Goal: Register for event/course

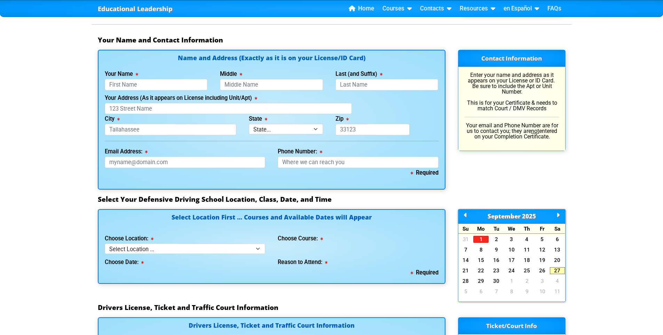
scroll to position [487, 0]
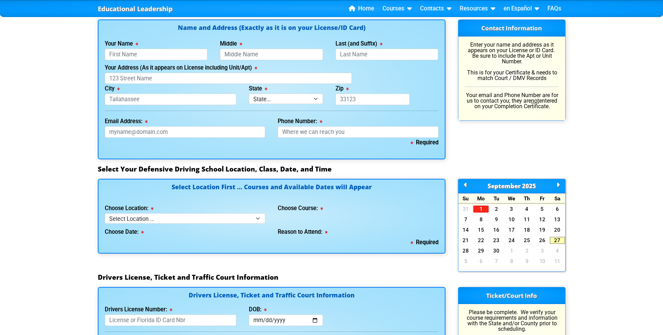
click at [557, 185] on icon at bounding box center [558, 185] width 3 height 0
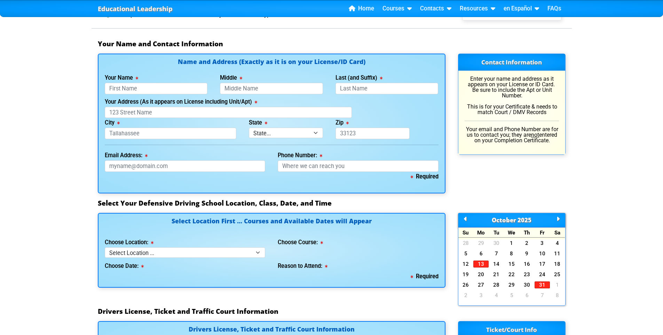
scroll to position [452, 0]
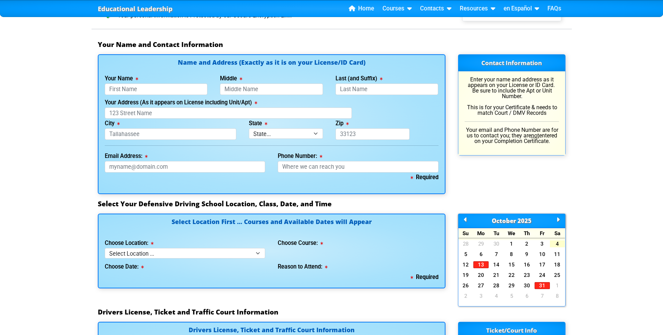
click at [553, 242] on link "4" at bounding box center [557, 244] width 15 height 7
click at [558, 245] on link "4" at bounding box center [557, 244] width 15 height 7
click at [464, 219] on link at bounding box center [465, 220] width 3 height 6
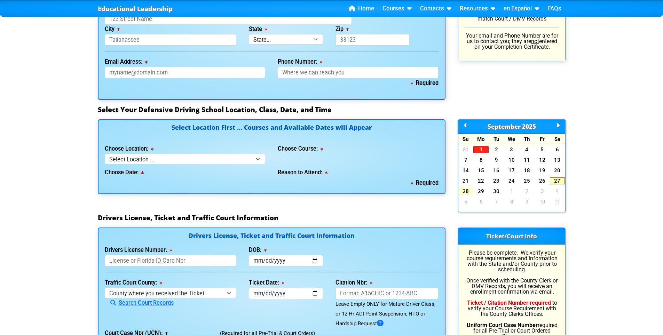
scroll to position [626, 0]
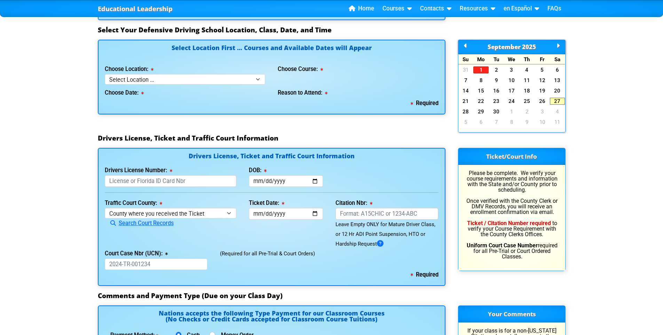
click at [557, 46] on icon at bounding box center [558, 46] width 3 height 0
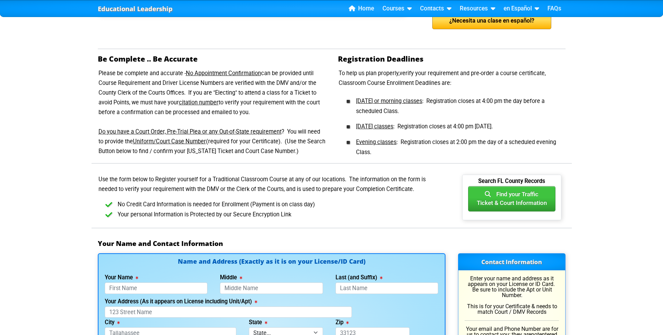
scroll to position [244, 0]
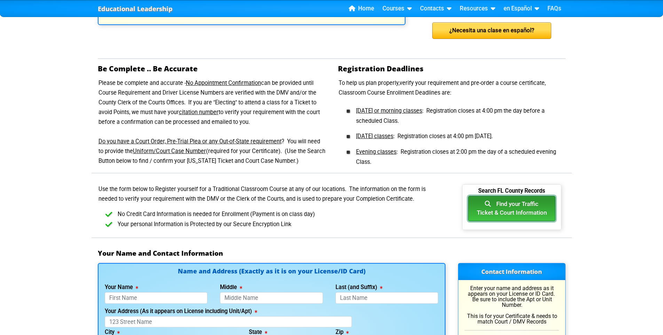
click at [546, 214] on button "Find your Traffic Ticket & Court Information" at bounding box center [511, 208] width 87 height 25
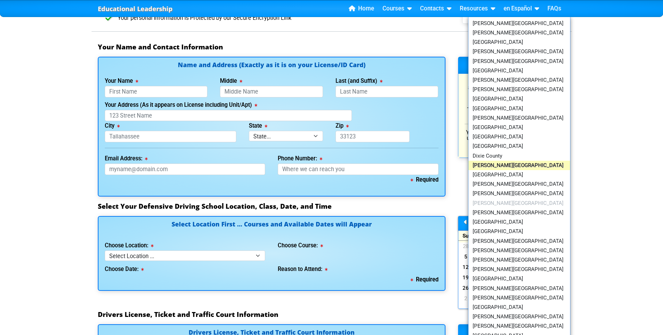
scroll to position [452, 0]
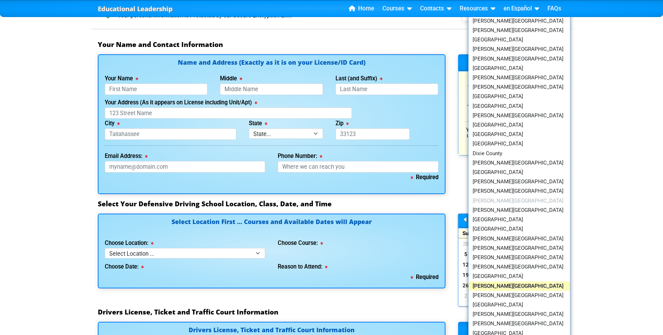
click at [494, 285] on link "[PERSON_NAME][GEOGRAPHIC_DATA]" at bounding box center [519, 286] width 102 height 9
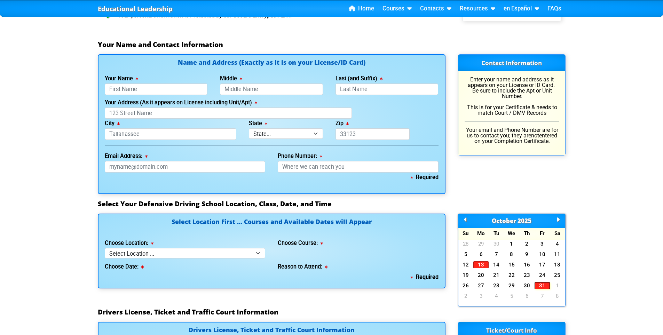
click at [542, 285] on link "31" at bounding box center [542, 285] width 15 height 7
click at [544, 284] on link "31" at bounding box center [542, 285] width 15 height 7
click at [181, 92] on input "Your Name" at bounding box center [156, 89] width 103 height 11
type input "[PERSON_NAME]"
click at [226, 88] on input "Middle" at bounding box center [271, 89] width 103 height 11
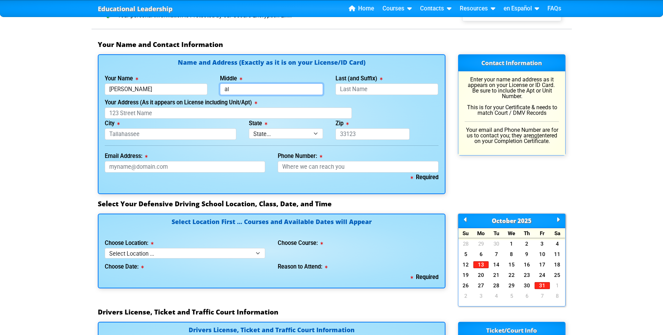
type input "a"
type input "Anguel"
click at [348, 91] on input "Last (and Suffix)" at bounding box center [387, 89] width 103 height 11
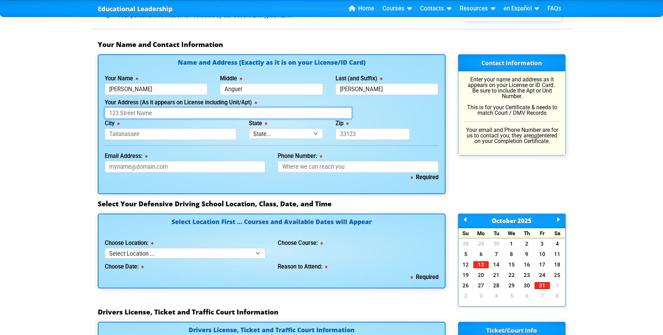
type input "[PERSON_NAME]"
click at [258, 111] on input "Your Address (As it appears on License including Unit/Apt)" at bounding box center [228, 113] width 247 height 11
type input "[STREET_ADDRESS]"
type input "[GEOGRAPHIC_DATA]"
select select "{"fullName":"[US_STATE]","abbreviation":"FL","uniqueId":"1d559909-6cf0-4a4d-848…"
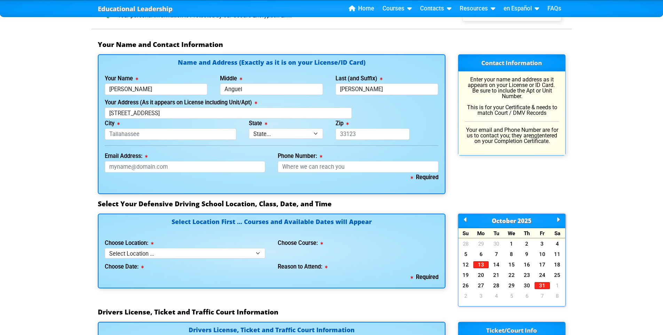
type input "34685"
click at [165, 171] on input "Email Address:" at bounding box center [185, 166] width 161 height 11
click at [464, 219] on link at bounding box center [465, 220] width 3 height 6
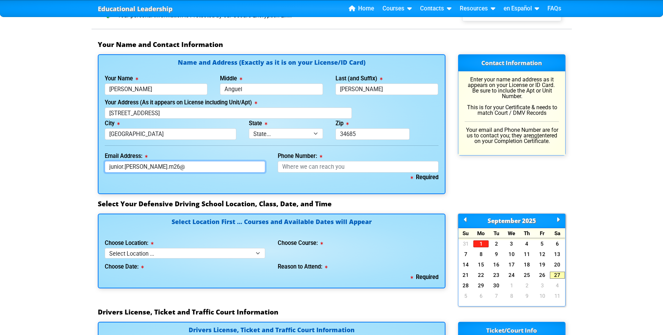
click at [190, 163] on input "junior.[PERSON_NAME].m26@" at bounding box center [185, 166] width 161 height 11
type input "[EMAIL_ADDRESS][PERSON_NAME][DOMAIN_NAME]"
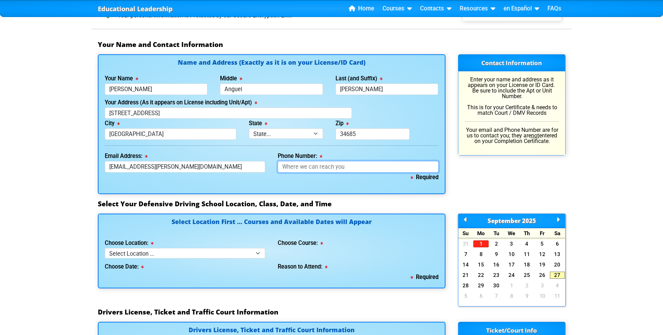
click at [320, 170] on input "Phone Number:" at bounding box center [358, 166] width 161 height 11
type input "[PHONE_NUMBER]"
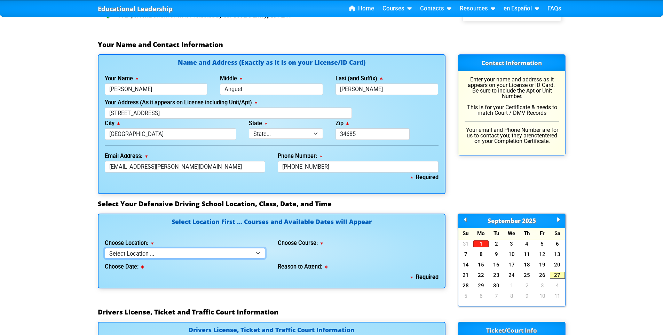
click at [194, 252] on select "Select Location ... Tampa [PERSON_NAME] [GEOGRAPHIC_DATA] - en español [GEOGRAP…" at bounding box center [185, 253] width 161 height 10
select select "2"
click at [105, 248] on select "Select Location ... Tampa [PERSON_NAME] [GEOGRAPHIC_DATA] - en español [GEOGRAP…" at bounding box center [185, 253] width 161 height 10
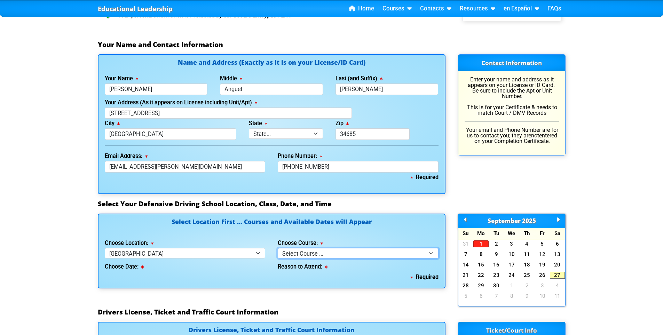
click at [318, 256] on select "Select Course ... 4 Hour BDI Class (Basic Course & TCAC) 4 Hour Under 25 Class …" at bounding box center [358, 253] width 161 height 10
select select "1"
click at [278, 248] on select "Select Course ... 4 Hour BDI Class (Basic Course & TCAC) 4 Hour Under 25 Class …" at bounding box center [358, 253] width 161 height 10
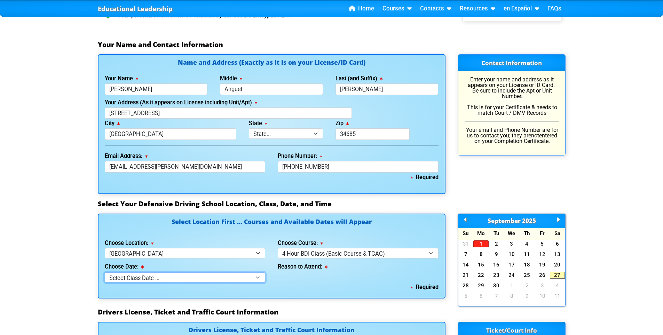
click at [228, 279] on select "Select Class Date ... [DATE] -- ([DATE] from 10:00am-2:00pm) [DATE] -- ([DATE] …" at bounding box center [185, 278] width 161 height 10
select select "[DATE], 8"
click at [105, 273] on select "Select Class Date ... [DATE] -- ([DATE] from 10:00am-2:00pm) [DATE] -- ([DATE] …" at bounding box center [185, 278] width 161 height 10
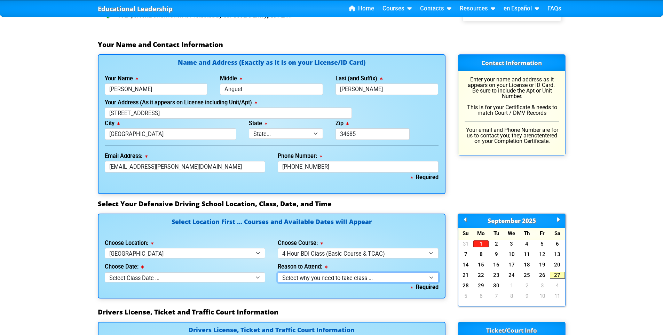
click at [332, 279] on select "Select why you need to take class ... Election for Traffic Ticket (No Points) C…" at bounding box center [358, 278] width 161 height 10
select select "BDI - Court Ordered"
click at [278, 273] on select "Select why you need to take class ... Election for Traffic Ticket (No Points) C…" at bounding box center [358, 278] width 161 height 10
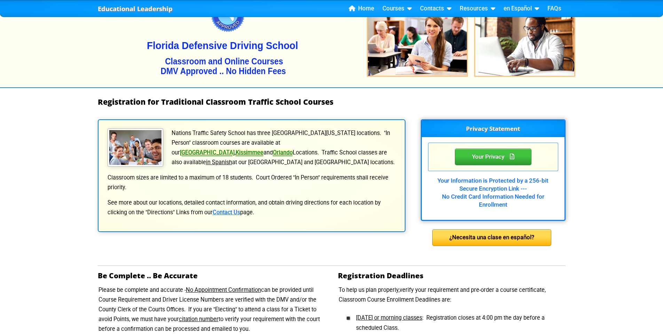
scroll to position [35, 0]
